Goal: Transaction & Acquisition: Purchase product/service

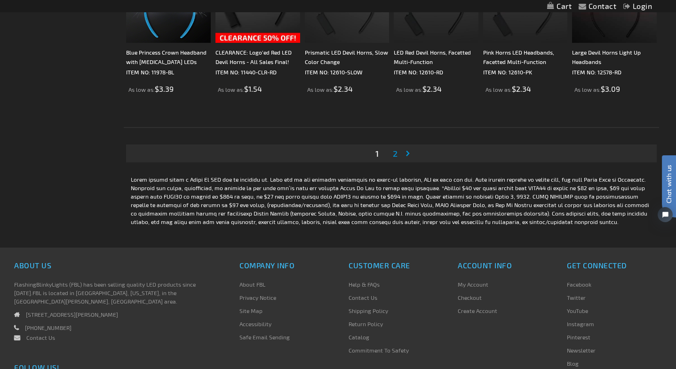
scroll to position [1846, 0]
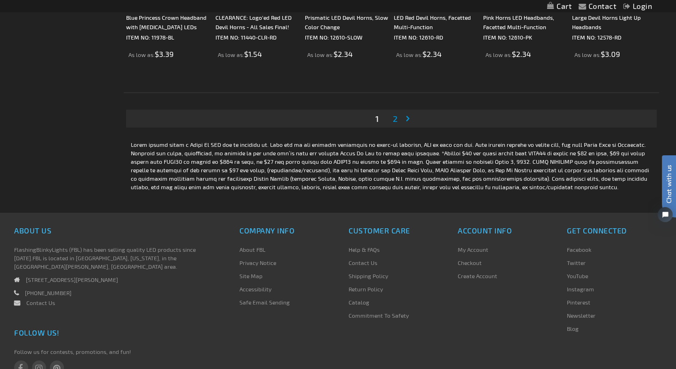
click at [397, 119] on span "2" at bounding box center [395, 118] width 5 height 10
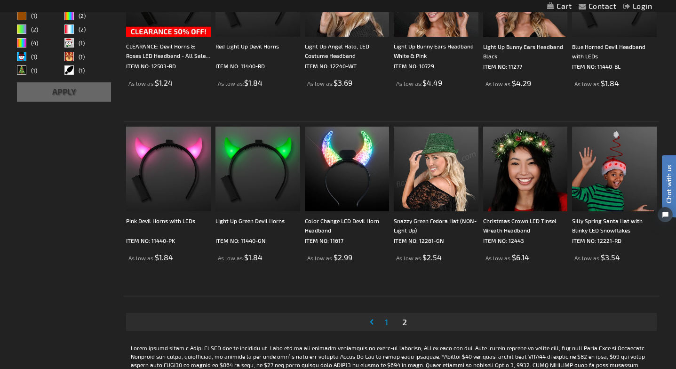
scroll to position [257, 0]
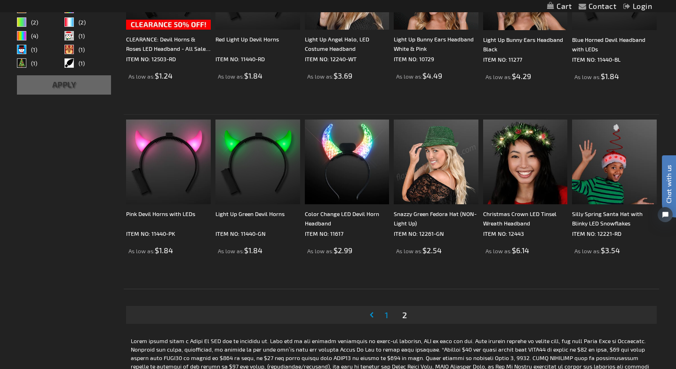
click at [386, 313] on span "1" at bounding box center [386, 315] width 3 height 10
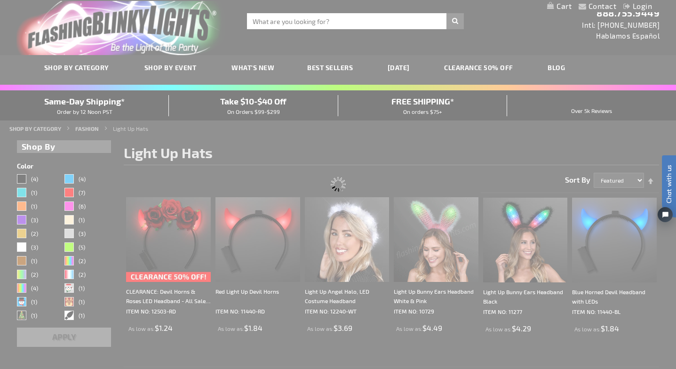
scroll to position [0, 0]
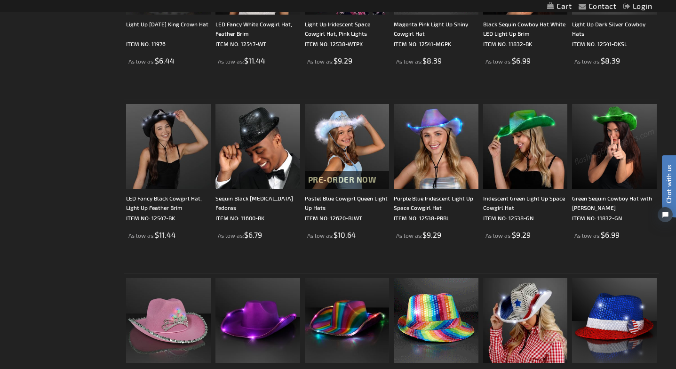
scroll to position [446, 0]
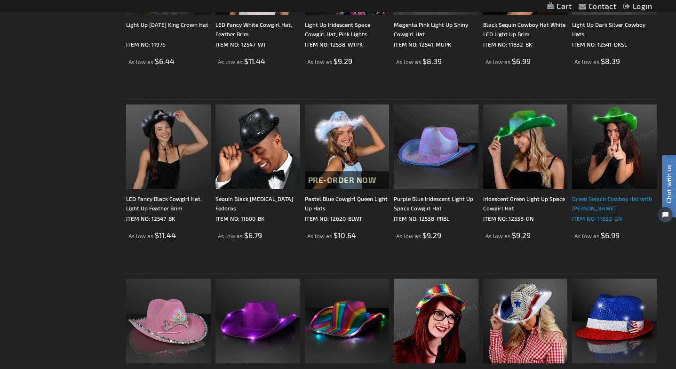
click at [611, 210] on div "Green Sequin Cowboy Hat with [PERSON_NAME]" at bounding box center [614, 203] width 85 height 19
